Goal: Task Accomplishment & Management: Manage account settings

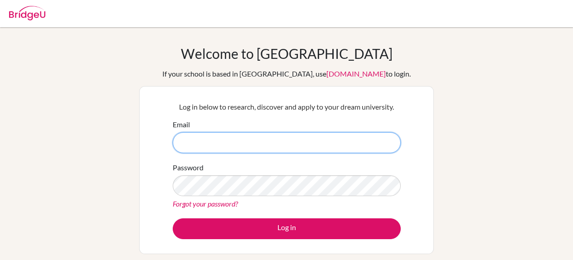
type input "[EMAIL_ADDRESS][DOMAIN_NAME]"
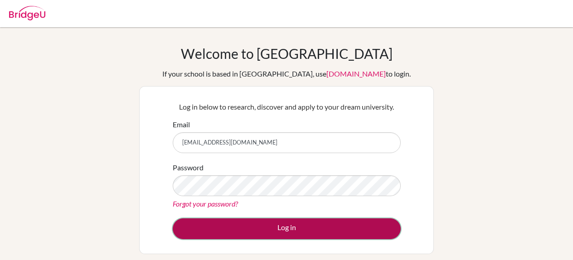
click at [256, 228] on button "Log in" at bounding box center [287, 229] width 228 height 21
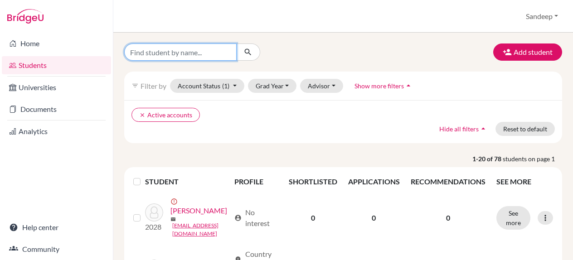
click at [152, 50] on input "Find student by name..." at bounding box center [180, 52] width 112 height 17
type input "[PERSON_NAME]"
click button "submit" at bounding box center [248, 52] width 24 height 17
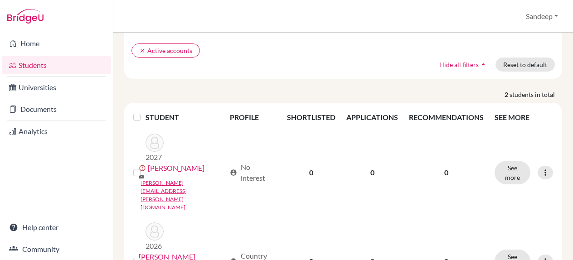
scroll to position [76, 0]
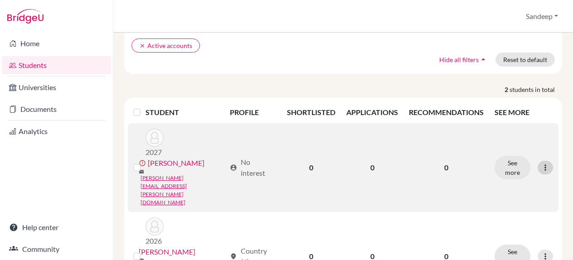
click at [546, 163] on icon at bounding box center [545, 167] width 9 height 9
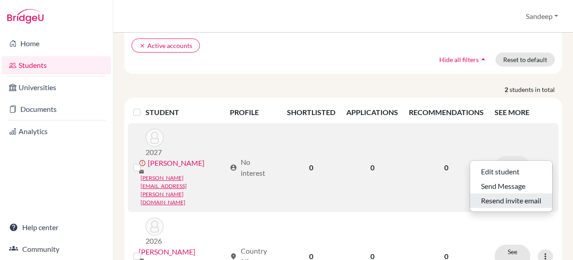
click at [503, 196] on button "Resend invite email" at bounding box center [511, 201] width 82 height 15
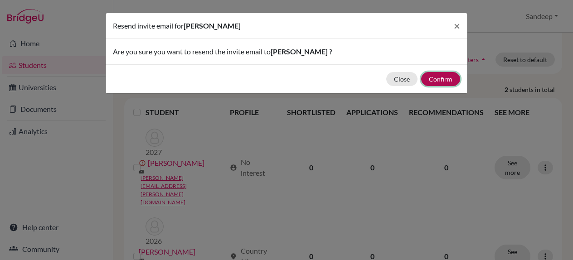
click at [443, 79] on button "Confirm" at bounding box center [440, 79] width 39 height 14
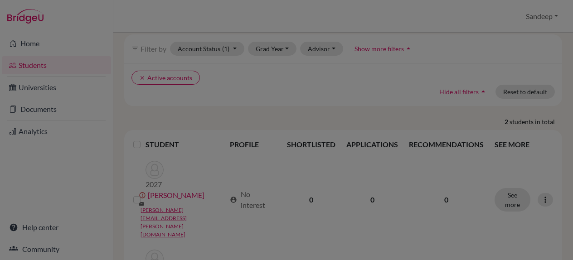
scroll to position [108, 0]
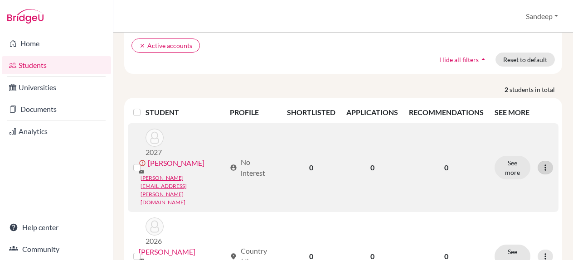
click at [543, 163] on icon at bounding box center [545, 167] width 9 height 9
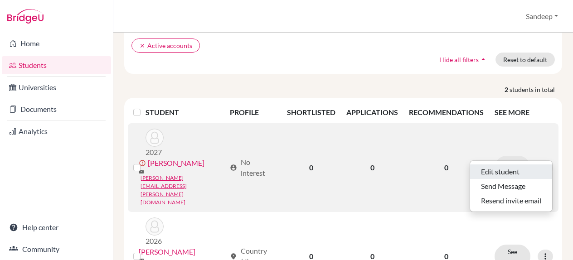
click at [494, 166] on button "Edit student" at bounding box center [511, 172] width 82 height 15
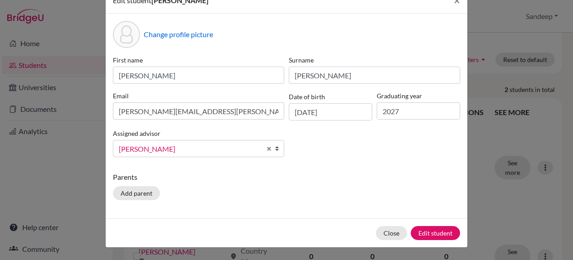
scroll to position [26, 0]
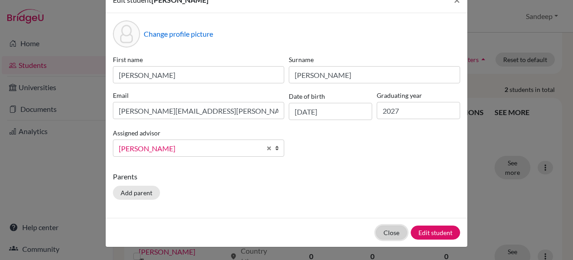
click at [389, 233] on button "Close" at bounding box center [391, 233] width 31 height 14
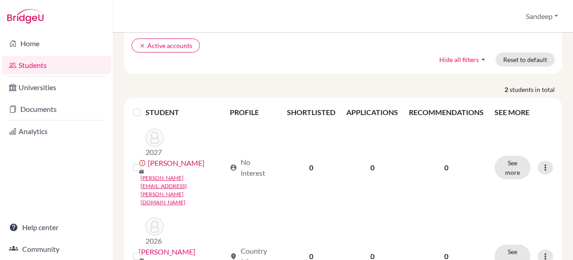
scroll to position [0, 0]
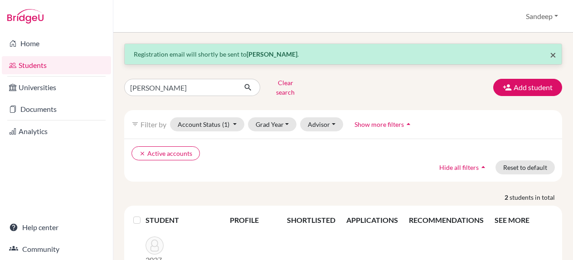
click at [553, 56] on span "×" at bounding box center [553, 54] width 6 height 13
